Goal: Navigation & Orientation: Understand site structure

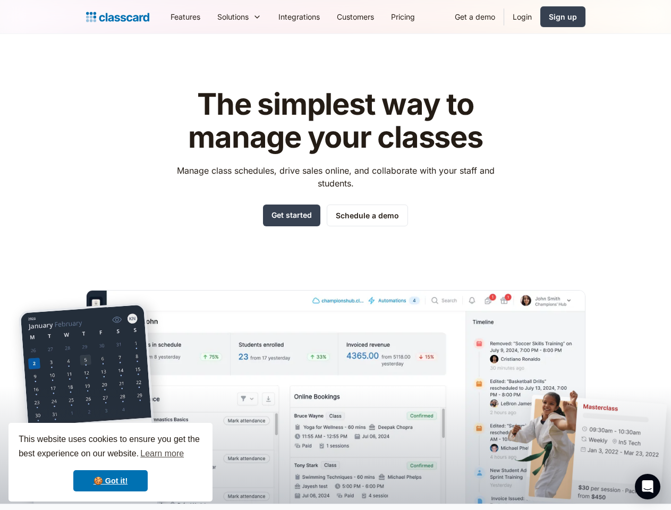
click at [335, 255] on div "The simplest way to manage your classes Manage class schedules, drive sales onl…" at bounding box center [335, 287] width 499 height 432
click at [110, 462] on div "This website uses cookies to ensure you get the best experience on our website.…" at bounding box center [110, 462] width 204 height 79
click at [373, 16] on nav "Features Resources Blog The latest industry news, updates and info. Customer st…" at bounding box center [373, 17] width 423 height 24
click at [209, 16] on div "Solutions Sports academy Swim school Dance studio Gymnastics Music school Marti…" at bounding box center [239, 17] width 61 height 24
click at [647, 486] on icon "Open Intercom Messenger" at bounding box center [647, 486] width 11 height 13
